Goal: Task Accomplishment & Management: Use online tool/utility

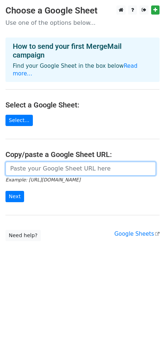
click at [52, 162] on input "url" at bounding box center [80, 169] width 150 height 14
paste input "https://docs.google.com/spreadsheets/d/1xVa3P5Xyjc0ZpZENbXbL6rDjbDUHLnH5phli3jl…"
type input "https://docs.google.com/spreadsheets/d/1xVa3P5Xyjc0ZpZENbXbL6rDjbDUHLnH5phli3jl…"
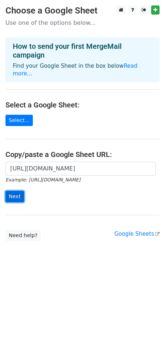
scroll to position [0, 0]
click at [9, 191] on input "Next" at bounding box center [14, 196] width 19 height 11
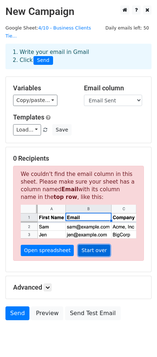
click at [93, 245] on link "Start over" at bounding box center [94, 250] width 32 height 11
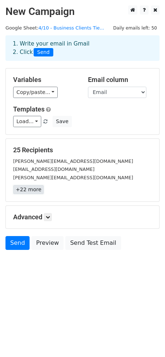
click at [39, 188] on link "+22 more" at bounding box center [28, 189] width 31 height 9
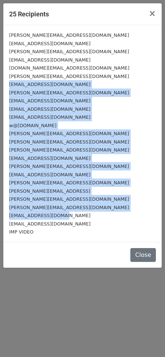
drag, startPoint x: 69, startPoint y: 216, endPoint x: 63, endPoint y: 76, distance: 140.8
click at [63, 76] on div "jay@leadgenjay.com max@wellcopy.net josh@sevenfigureagency.com cameron@licensea…" at bounding box center [82, 133] width 158 height 217
click at [63, 76] on div "suhit@theimacademy.co" at bounding box center [82, 76] width 146 height 8
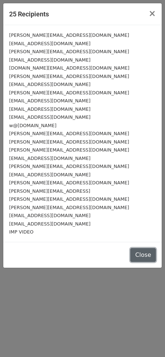
click at [149, 257] on button "Close" at bounding box center [143, 255] width 26 height 14
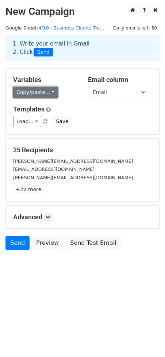
click at [45, 89] on link "Copy/paste..." at bounding box center [35, 92] width 44 height 11
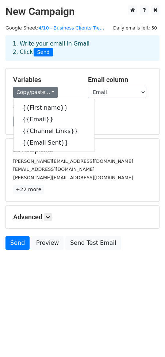
click at [68, 79] on h5 "Variables" at bounding box center [45, 80] width 64 height 8
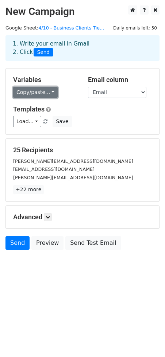
click at [51, 89] on link "Copy/paste..." at bounding box center [35, 92] width 44 height 11
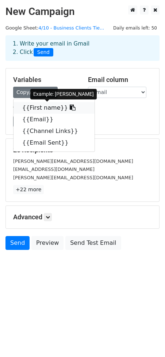
click at [35, 105] on link "{{First name}}" at bounding box center [53, 108] width 81 height 12
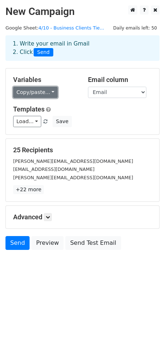
click at [44, 95] on link "Copy/paste..." at bounding box center [35, 92] width 44 height 11
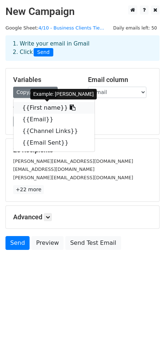
click at [36, 107] on link "{{First name}}" at bounding box center [53, 108] width 81 height 12
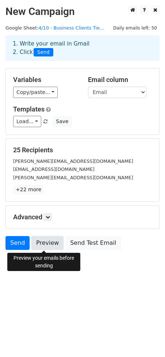
click at [44, 241] on link "Preview" at bounding box center [47, 243] width 32 height 14
click at [36, 247] on link "Preview" at bounding box center [47, 243] width 32 height 14
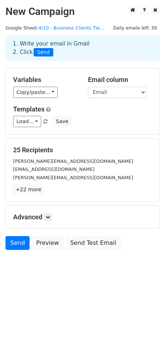
click at [38, 190] on link "+22 more" at bounding box center [28, 189] width 31 height 9
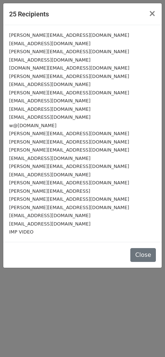
click at [38, 230] on div "IMP VIDEO" at bounding box center [82, 232] width 146 height 8
click at [150, 12] on span "×" at bounding box center [151, 13] width 7 height 10
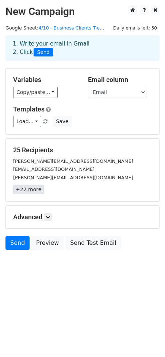
click at [35, 192] on link "+22 more" at bounding box center [28, 189] width 31 height 9
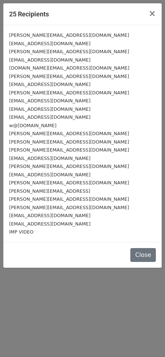
click at [53, 231] on div "IMP VIDEO" at bounding box center [82, 232] width 146 height 8
click at [91, 281] on div "25 Recipients × jay@leadgenjay.com max@wellcopy.net josh@sevenfigureagency.com …" at bounding box center [82, 178] width 165 height 357
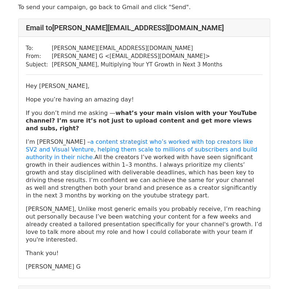
scroll to position [71, 0]
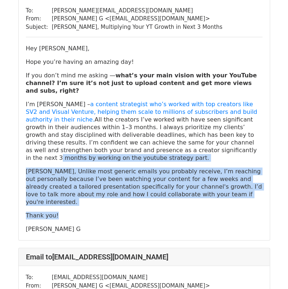
drag, startPoint x: 87, startPoint y: 144, endPoint x: 175, endPoint y: 184, distance: 96.2
click at [175, 184] on div "Hey [PERSON_NAME], Hope you’re having an amazing day! If you don’t mind me aski…" at bounding box center [144, 138] width 236 height 188
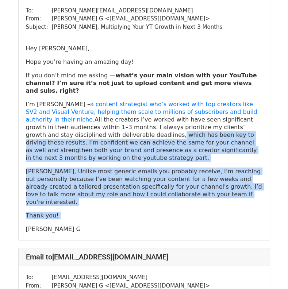
drag, startPoint x: 175, startPoint y: 184, endPoint x: 50, endPoint y: 125, distance: 138.2
click at [50, 125] on div "Hey [PERSON_NAME], Hope you’re having an amazing day! If you don’t mind me aski…" at bounding box center [144, 138] width 236 height 188
click at [50, 125] on p "I’m [PERSON_NAME] – a content strategist who’s worked with top creators like SV…" at bounding box center [144, 130] width 236 height 61
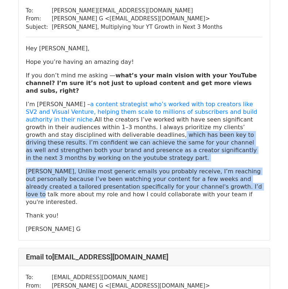
drag, startPoint x: 50, startPoint y: 125, endPoint x: 173, endPoint y: 171, distance: 131.9
click at [173, 171] on div "Hey [PERSON_NAME], Hope you’re having an amazing day! If you don’t mind me aski…" at bounding box center [144, 138] width 236 height 188
click at [173, 171] on p "[PERSON_NAME], Unlike most generic emails you probably receive, I’m reaching ou…" at bounding box center [144, 186] width 236 height 38
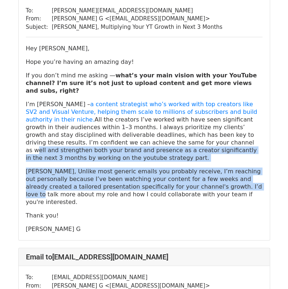
drag, startPoint x: 173, startPoint y: 171, endPoint x: 97, endPoint y: 135, distance: 84.4
click at [97, 135] on div "Hey [PERSON_NAME], Hope you’re having an amazing day! If you don’t mind me aski…" at bounding box center [144, 138] width 236 height 188
click at [97, 135] on p "I’m [PERSON_NAME] – a content strategist who’s worked with top creators like SV…" at bounding box center [144, 130] width 236 height 61
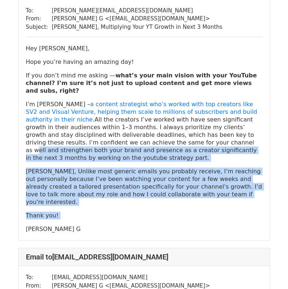
drag, startPoint x: 97, startPoint y: 135, endPoint x: 156, endPoint y: 183, distance: 76.0
click at [156, 183] on div "Hey [PERSON_NAME], Hope you’re having an amazing day! If you don’t mind me aski…" at bounding box center [144, 138] width 236 height 188
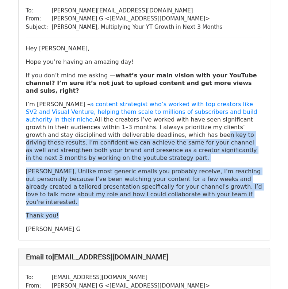
drag, startPoint x: 156, startPoint y: 183, endPoint x: 87, endPoint y: 128, distance: 87.7
click at [87, 128] on div "Hey [PERSON_NAME], Hope you’re having an amazing day! If you don’t mind me aski…" at bounding box center [144, 138] width 236 height 188
click at [87, 128] on p "I’m [PERSON_NAME] – a content strategist who’s worked with top creators like SV…" at bounding box center [144, 130] width 236 height 61
drag, startPoint x: 87, startPoint y: 128, endPoint x: 117, endPoint y: 204, distance: 81.2
click at [117, 204] on div "Hey [PERSON_NAME], Hope you’re having an amazing day! If you don’t mind me aski…" at bounding box center [144, 138] width 236 height 188
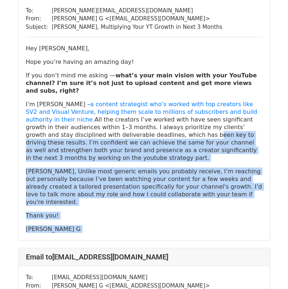
click at [117, 225] on p "[PERSON_NAME] G" at bounding box center [144, 229] width 236 height 8
drag, startPoint x: 117, startPoint y: 204, endPoint x: 140, endPoint y: 127, distance: 80.7
click at [140, 127] on div "Hey [PERSON_NAME], Hope you’re having an amazing day! If you don’t mind me aski…" at bounding box center [144, 138] width 236 height 188
click at [140, 127] on p "I’m [PERSON_NAME] – a content strategist who’s worked with top creators like SV…" at bounding box center [144, 130] width 236 height 61
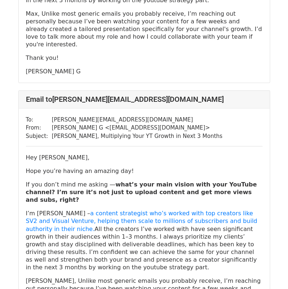
scroll to position [510, 0]
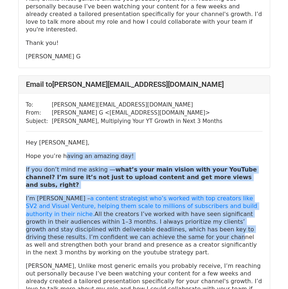
drag, startPoint x: 60, startPoint y: 109, endPoint x: 71, endPoint y: 182, distance: 73.7
click at [71, 182] on div "Hey [PERSON_NAME], Hope you’re having an amazing day! If you don’t mind me aski…" at bounding box center [144, 232] width 236 height 188
click at [71, 194] on p "I’m [PERSON_NAME] – a content strategist who’s worked with top creators like SV…" at bounding box center [144, 224] width 236 height 61
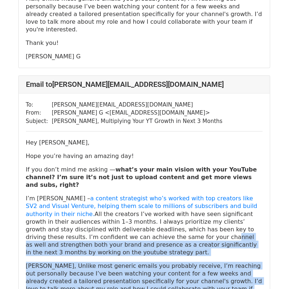
drag, startPoint x: 69, startPoint y: 184, endPoint x: 154, endPoint y: 227, distance: 95.8
click at [154, 227] on div "Hey [PERSON_NAME], Hope you’re having an amazing day! If you don’t mind me aski…" at bounding box center [144, 232] width 236 height 188
click at [154, 261] on p "[PERSON_NAME], Unlike most generic emails you probably receive, I’m reaching ou…" at bounding box center [144, 280] width 236 height 38
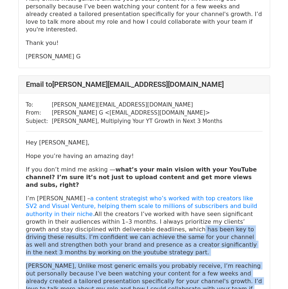
drag, startPoint x: 157, startPoint y: 233, endPoint x: 64, endPoint y: 176, distance: 109.0
click at [64, 176] on div "Hey [PERSON_NAME], Hope you’re having an amazing day! If you don’t mind me aski…" at bounding box center [144, 232] width 236 height 188
click at [64, 194] on p "I’m [PERSON_NAME] – a content strategist who’s worked with top creators like SV…" at bounding box center [144, 224] width 236 height 61
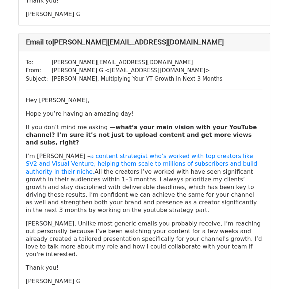
scroll to position [619, 0]
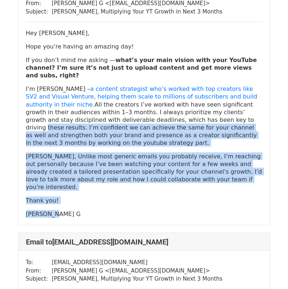
drag, startPoint x: 136, startPoint y: 134, endPoint x: 130, endPoint y: 66, distance: 68.4
click at [130, 66] on div "Hey [PERSON_NAME], Hope you’re having an amazing day! If you don’t mind me aski…" at bounding box center [144, 123] width 236 height 188
click at [130, 85] on p "I’m [PERSON_NAME] – a content strategist who’s worked with top creators like SV…" at bounding box center [144, 115] width 236 height 61
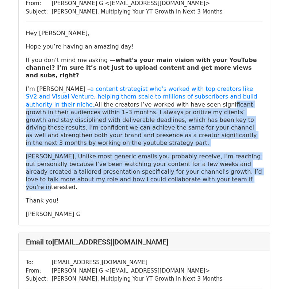
drag, startPoint x: 139, startPoint y: 49, endPoint x: 171, endPoint y: 120, distance: 77.5
click at [171, 120] on div "Hey Josh, Hope you’re having an amazing day! If you don’t mind me asking — what…" at bounding box center [144, 123] width 236 height 188
click at [171, 152] on p "[PERSON_NAME], Unlike most generic emails you probably receive, I’m reaching ou…" at bounding box center [144, 171] width 236 height 38
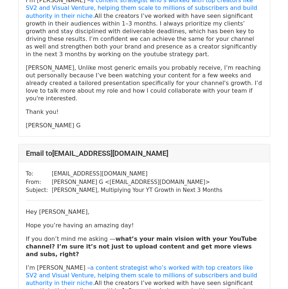
scroll to position [765, 0]
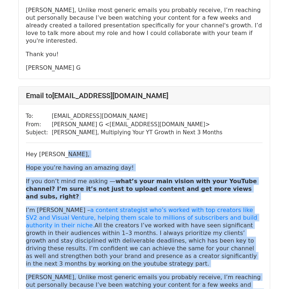
drag, startPoint x: 105, startPoint y: 78, endPoint x: 145, endPoint y: 214, distance: 141.4
click at [145, 214] on div "To: cameron@licenseandscale.com From: Chinmay G < chinmayg.cs@zohomail.in > Sub…" at bounding box center [144, 225] width 251 height 241
click at [145, 273] on p "[PERSON_NAME], Unlike most generic emails you probably receive, I’m reaching ou…" at bounding box center [144, 292] width 236 height 38
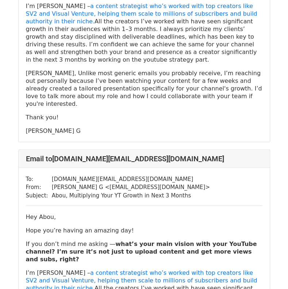
scroll to position [984, 0]
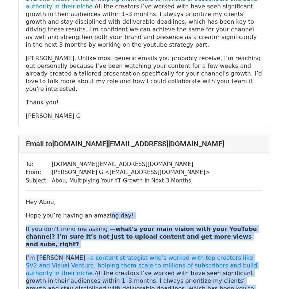
drag, startPoint x: 100, startPoint y: 115, endPoint x: 124, endPoint y: 238, distance: 125.9
click at [124, 238] on div "Hey Abou, Hope you’re having an amazing day! If you don’t mind me asking — what…" at bounding box center [144, 292] width 236 height 188
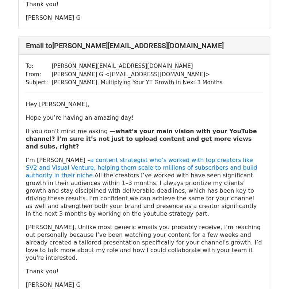
scroll to position [1530, 0]
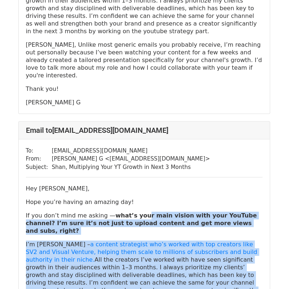
drag, startPoint x: 134, startPoint y: 70, endPoint x: 141, endPoint y: 176, distance: 106.3
click at [141, 184] on div "Hey Shan, Hope you’re having an amazing day! If you don’t mind me asking — what…" at bounding box center [144, 278] width 236 height 188
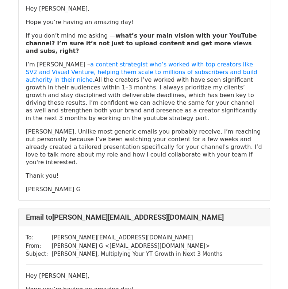
scroll to position [1713, 0]
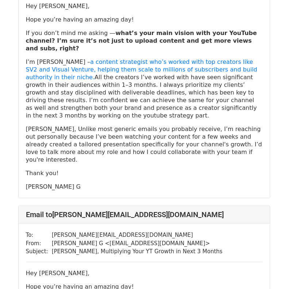
drag, startPoint x: 144, startPoint y: 124, endPoint x: 150, endPoint y: 229, distance: 105.2
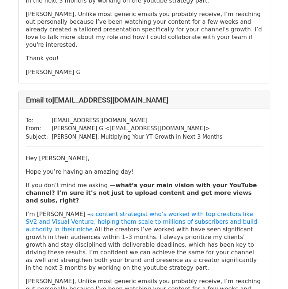
scroll to position [2223, 0]
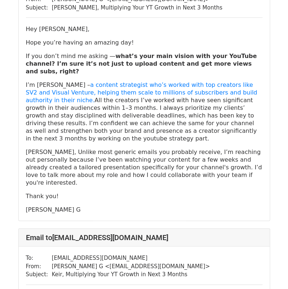
drag, startPoint x: 133, startPoint y: 81, endPoint x: 132, endPoint y: 206, distance: 125.0
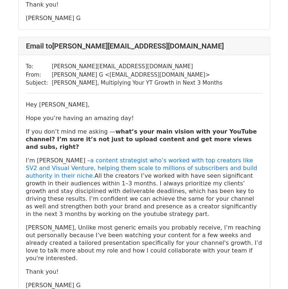
scroll to position [5759, 0]
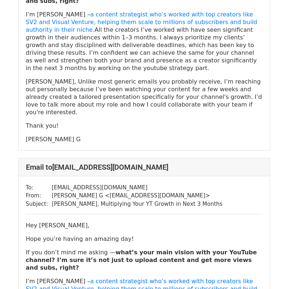
drag, startPoint x: 82, startPoint y: 163, endPoint x: 56, endPoint y: 164, distance: 25.2
